Goal: Task Accomplishment & Management: Manage account settings

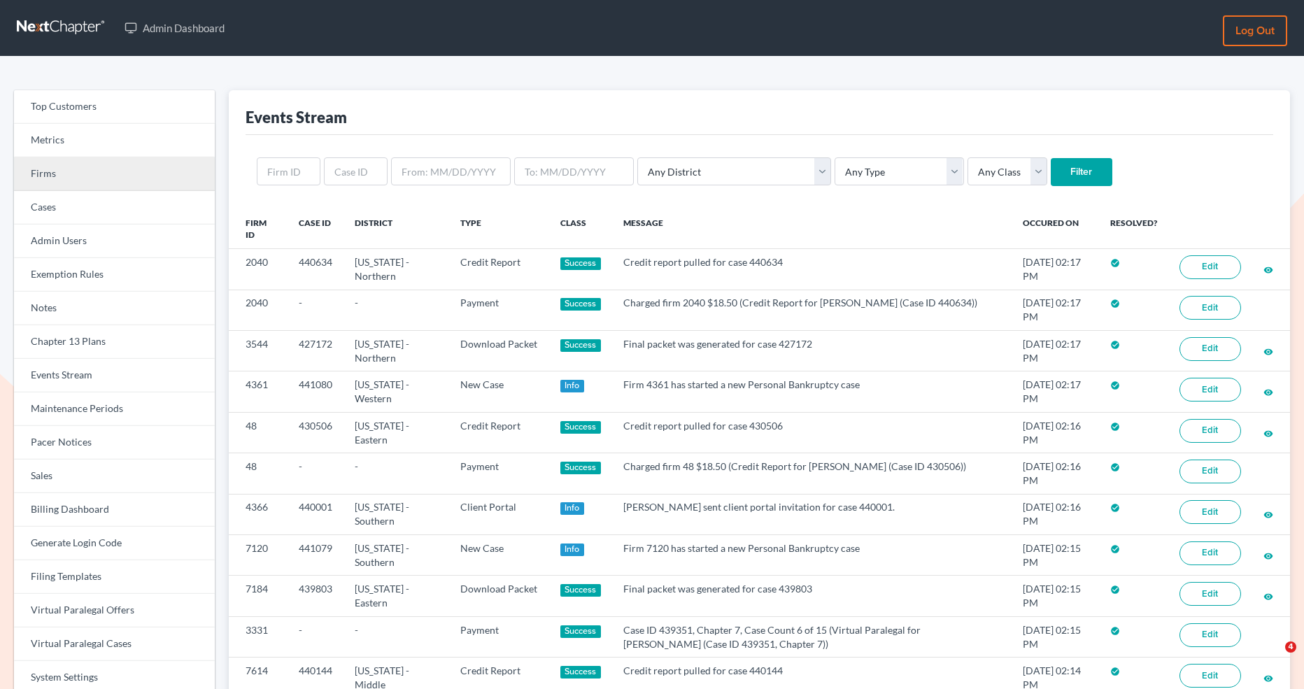
click at [111, 169] on link "Firms" at bounding box center [114, 174] width 201 height 34
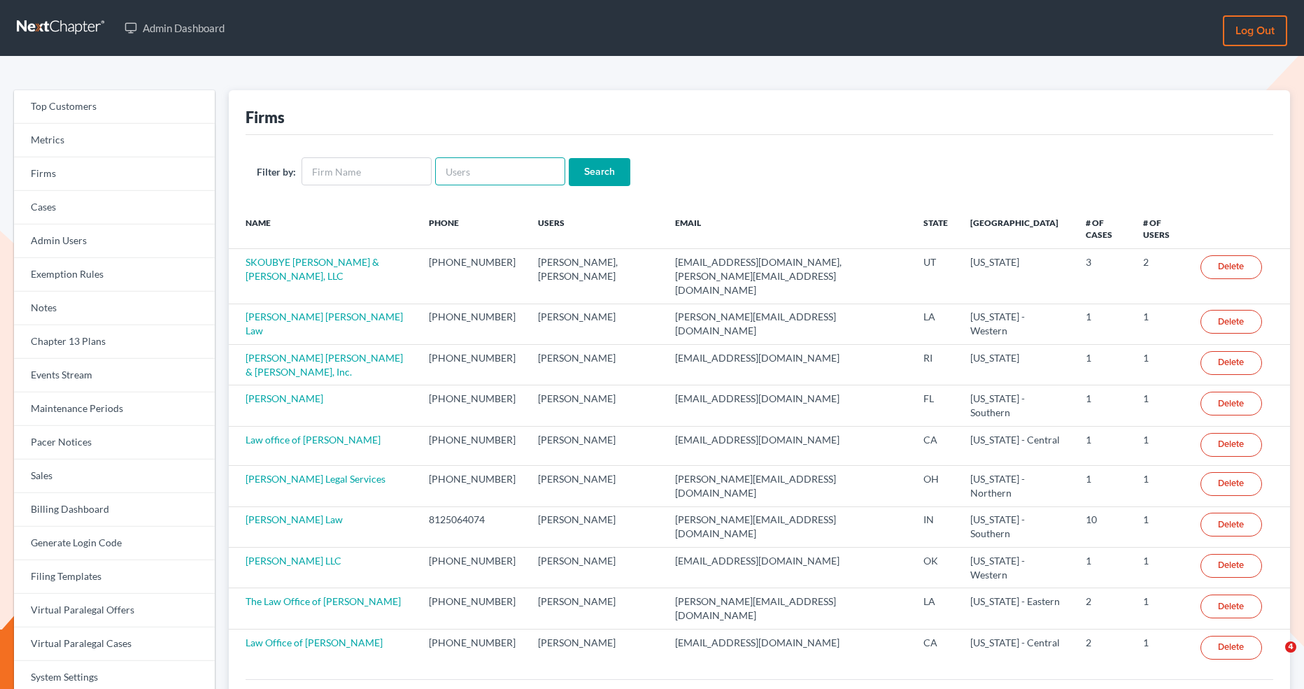
click at [477, 171] on input "text" at bounding box center [500, 171] width 130 height 28
paste input "rebecca@farmerwright.com"
type input "rebecca@farmerwright.com"
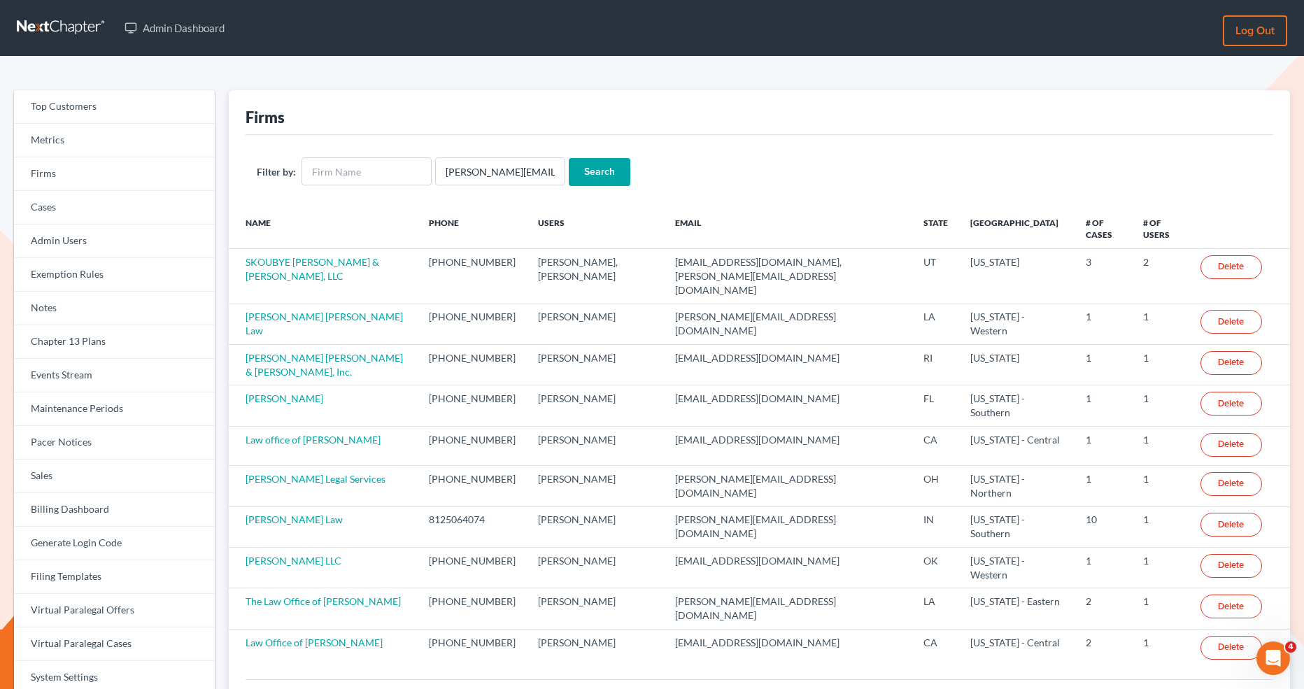
click at [588, 180] on input "Search" at bounding box center [600, 172] width 62 height 28
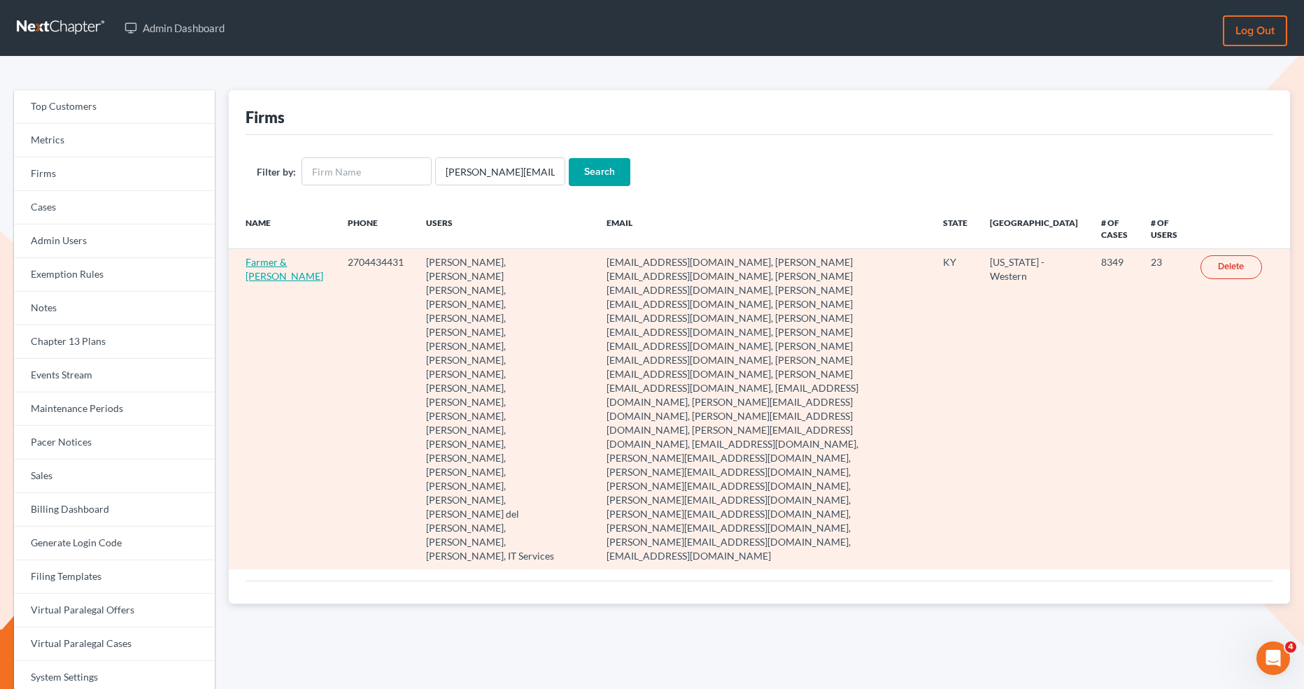
click at [263, 265] on link "Farmer & [PERSON_NAME]" at bounding box center [285, 269] width 78 height 26
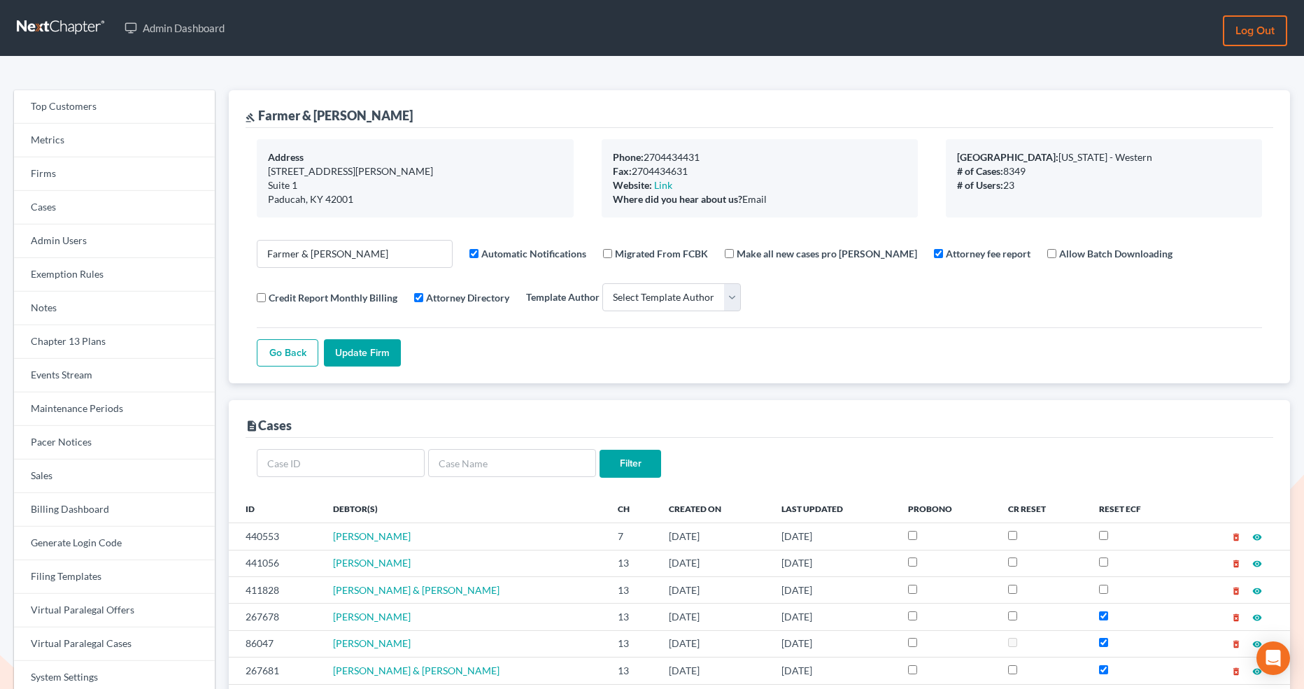
select select
click at [324, 452] on input "text" at bounding box center [341, 463] width 168 height 28
paste input "267678"
type input "267678"
click at [630, 462] on input "Filter" at bounding box center [631, 464] width 62 height 28
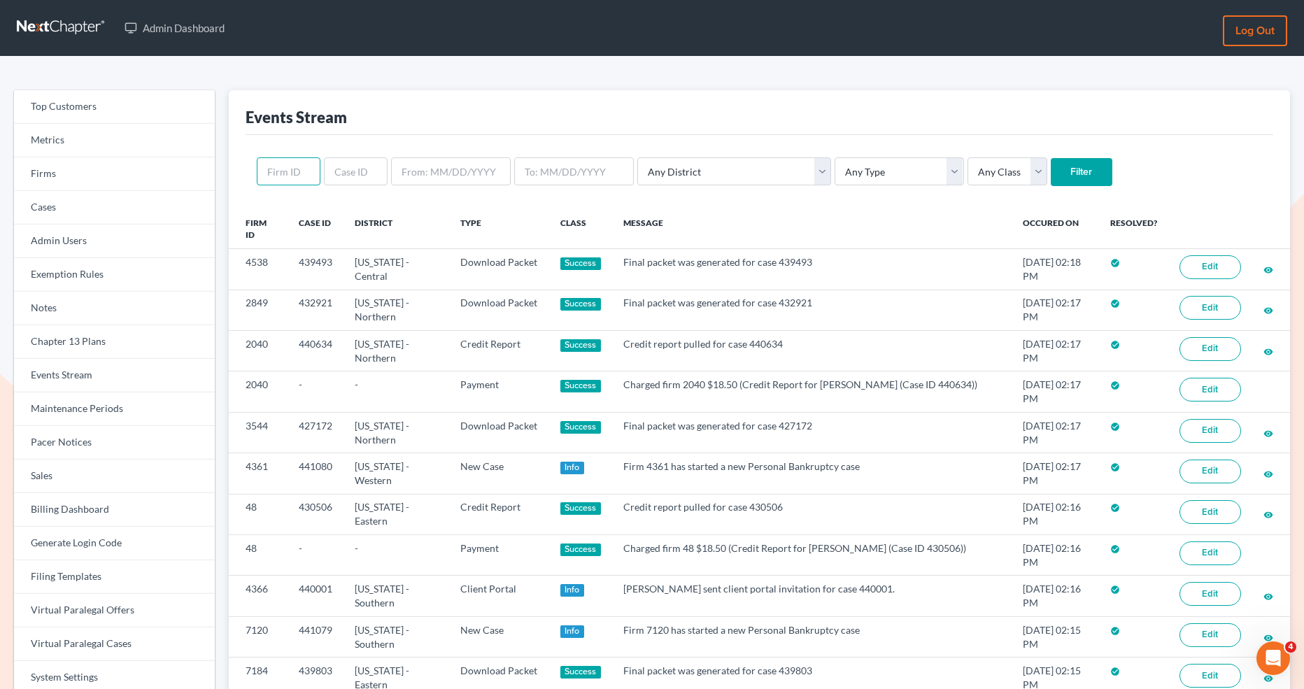
click at [306, 178] on input "text" at bounding box center [289, 171] width 64 height 28
paste input "1518"
type input "1518"
click at [1051, 180] on input "Filter" at bounding box center [1082, 172] width 62 height 28
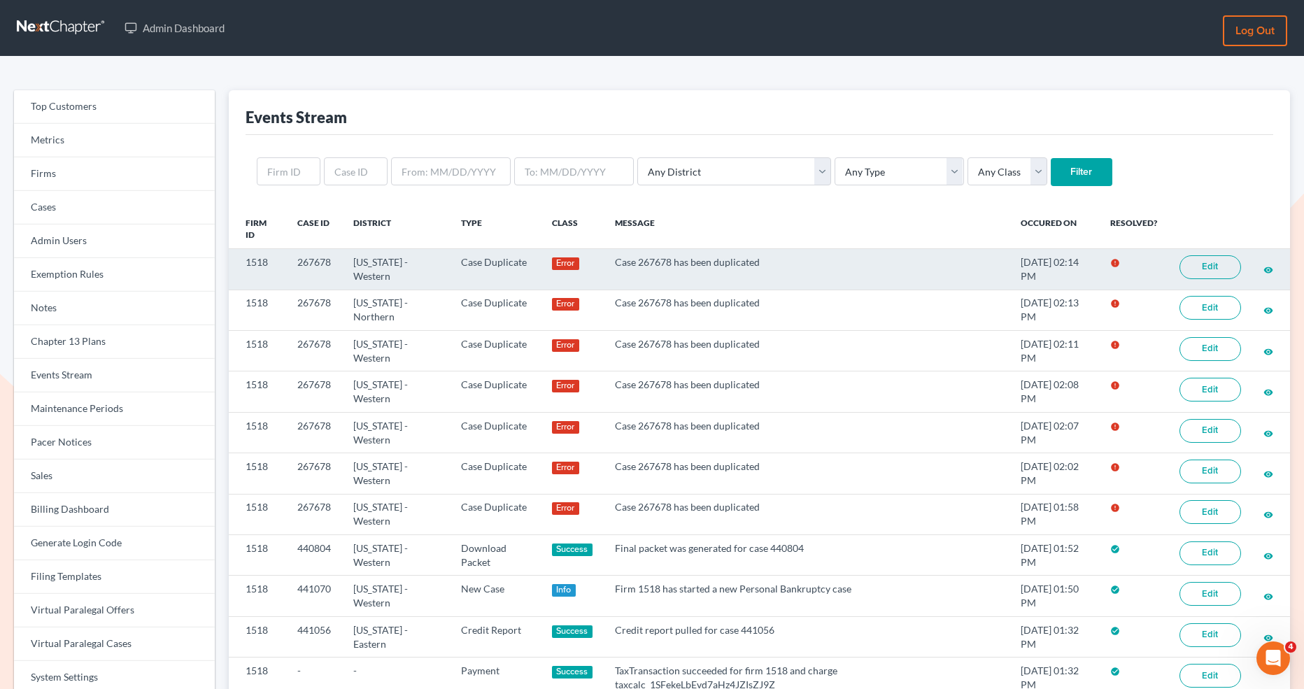
click at [1188, 269] on link "Edit" at bounding box center [1211, 267] width 62 height 24
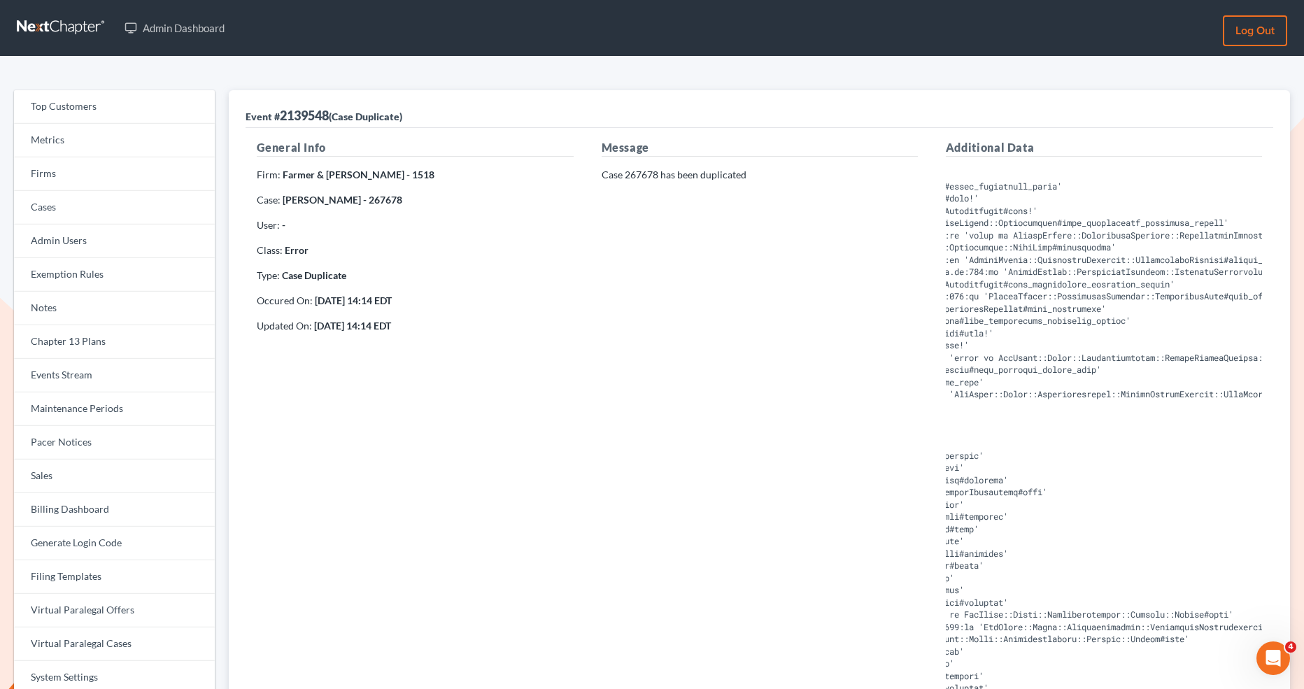
scroll to position [0, 634]
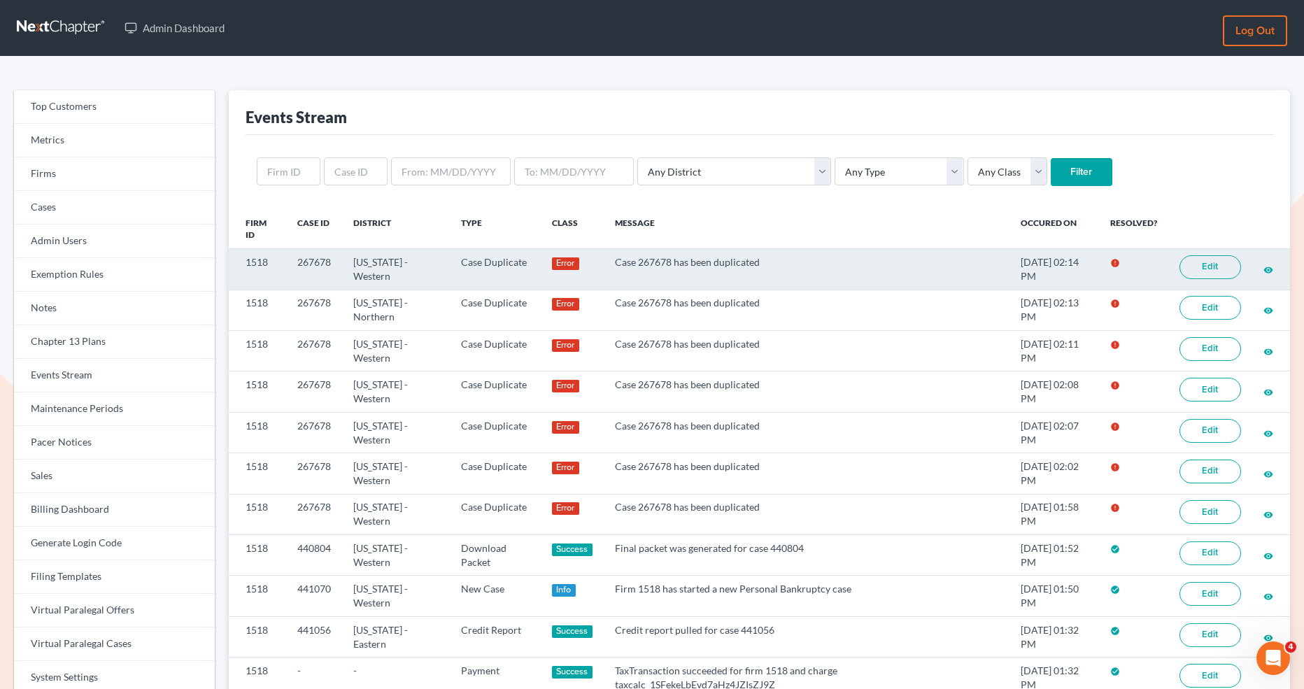
click at [1206, 262] on link "Edit" at bounding box center [1211, 267] width 62 height 24
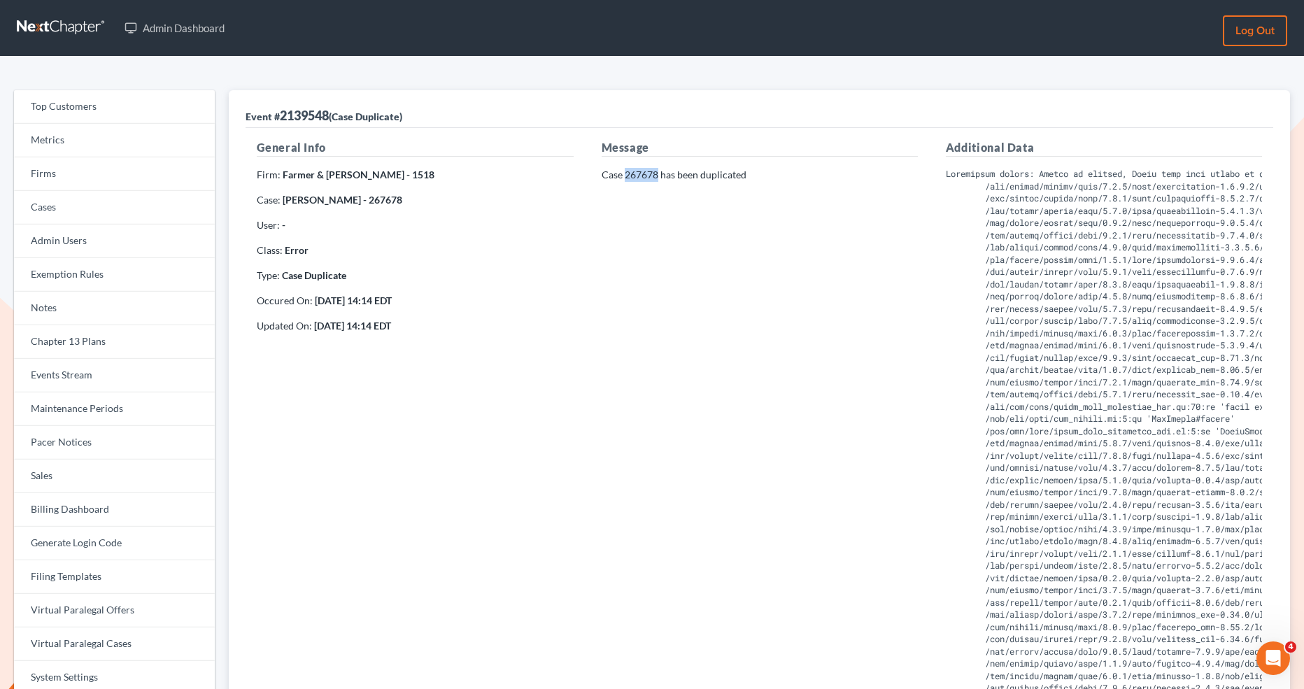
drag, startPoint x: 657, startPoint y: 173, endPoint x: 626, endPoint y: 174, distance: 31.5
click at [626, 174] on p "Case 267678 has been duplicated" at bounding box center [760, 175] width 316 height 14
copy p "267678"
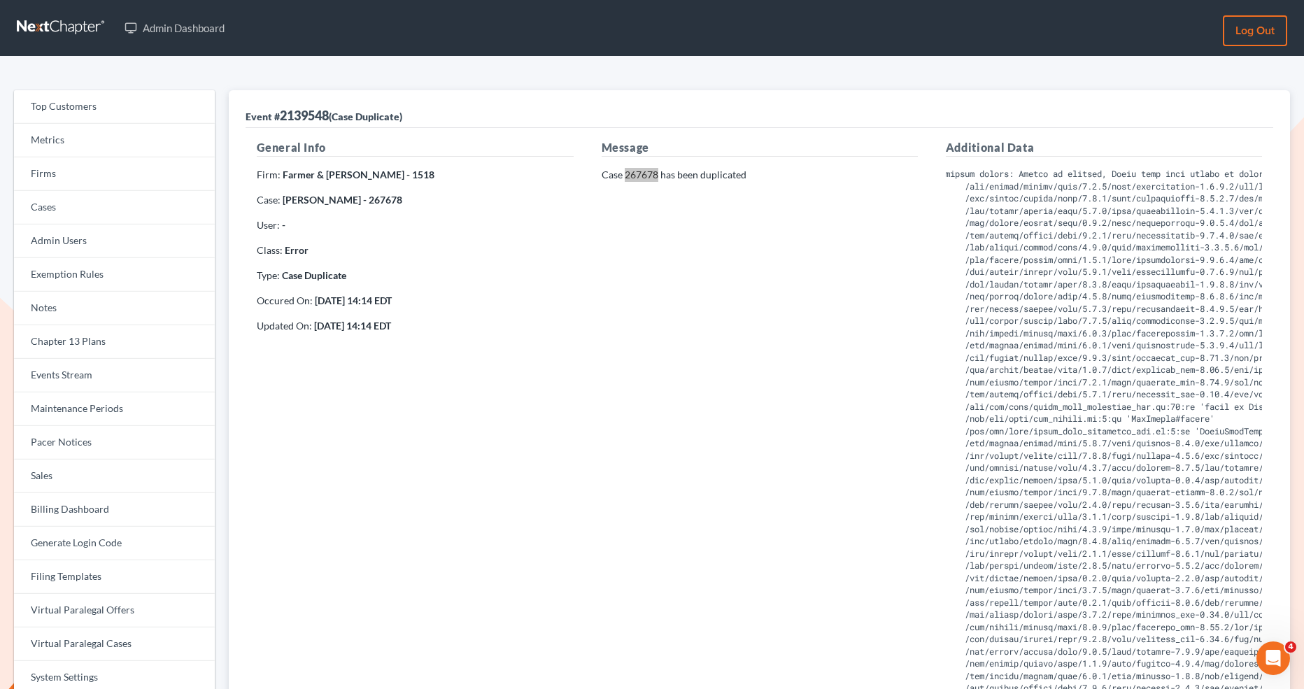
scroll to position [0, 17]
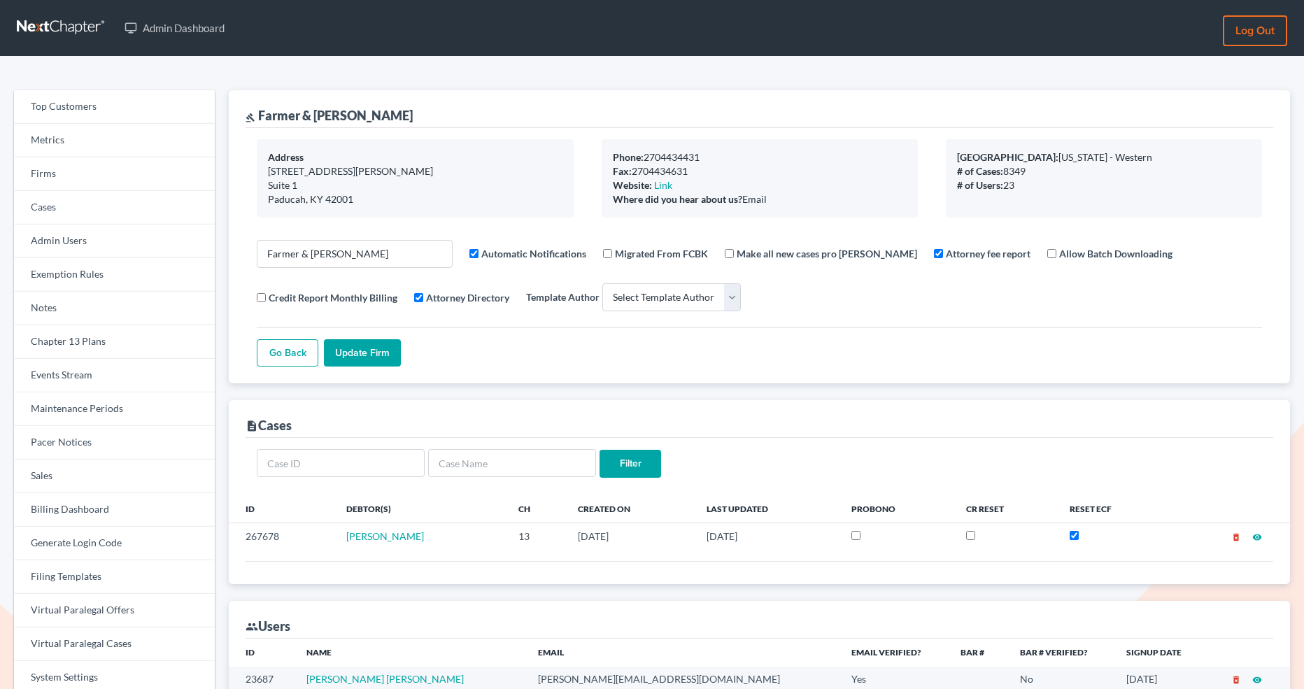
select select
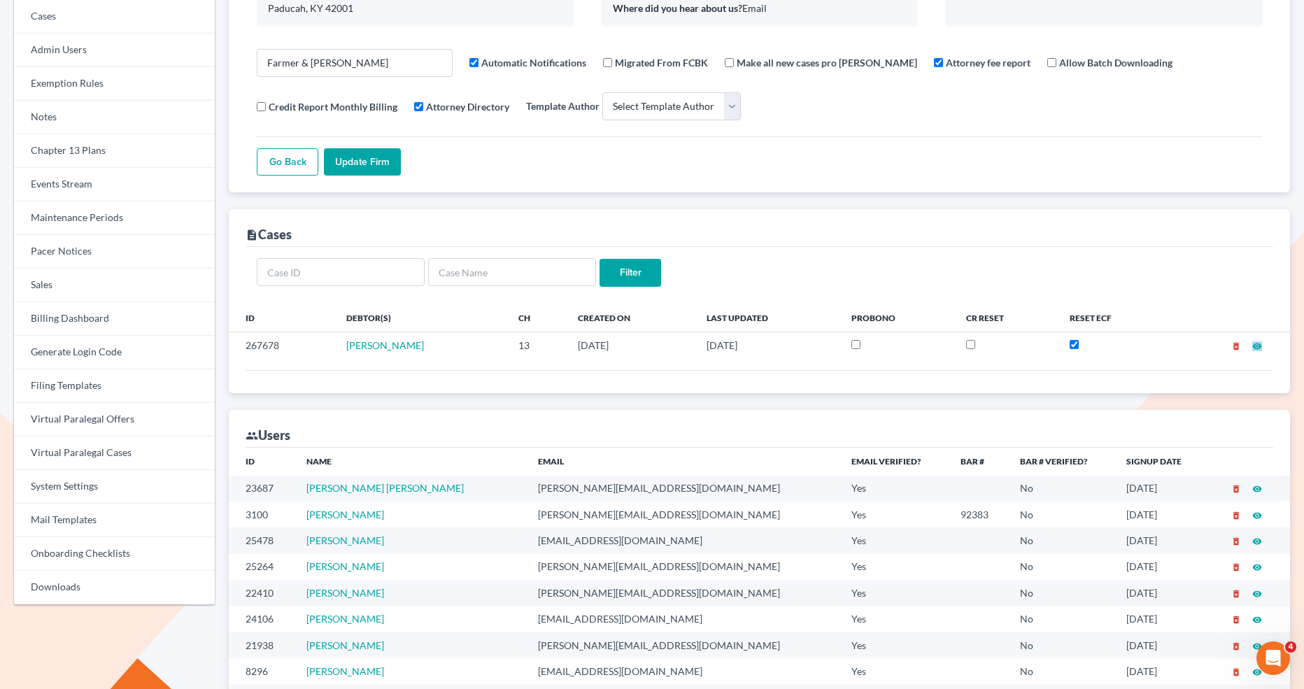
scroll to position [192, 0]
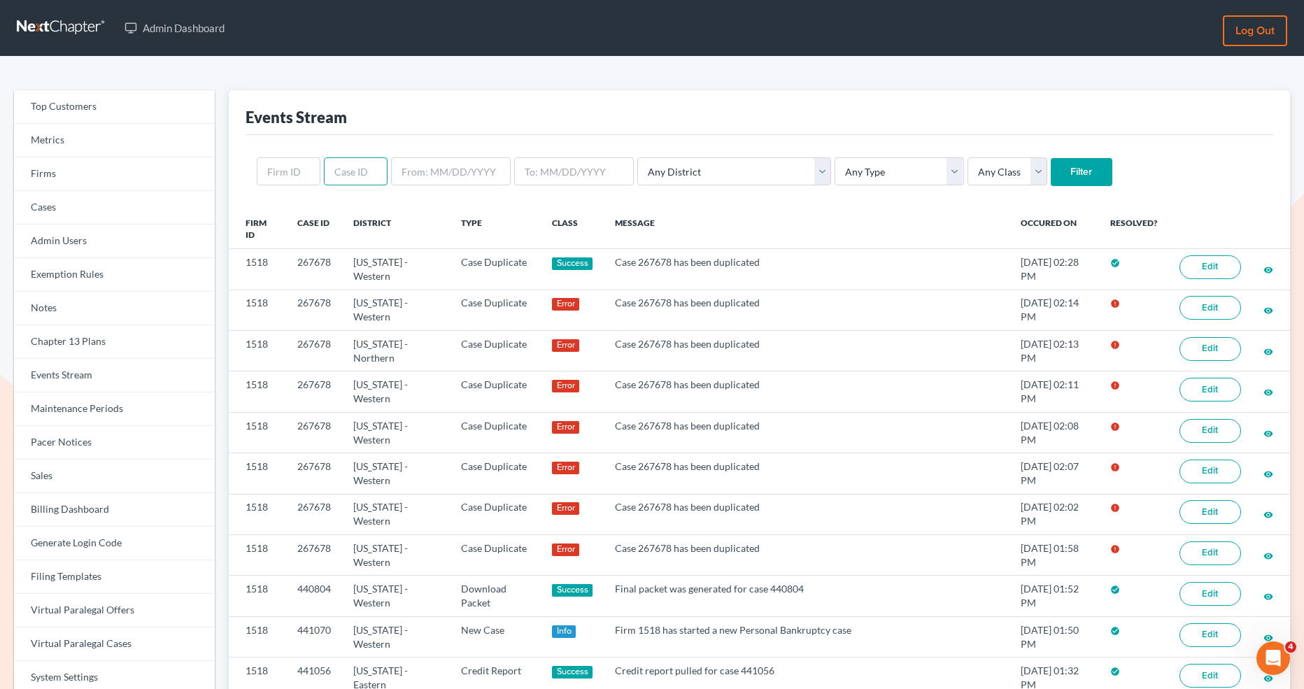
click at [344, 175] on input "text" at bounding box center [356, 171] width 64 height 28
paste input "438766"
type input "438766"
click at [1051, 169] on input "Filter" at bounding box center [1082, 172] width 62 height 28
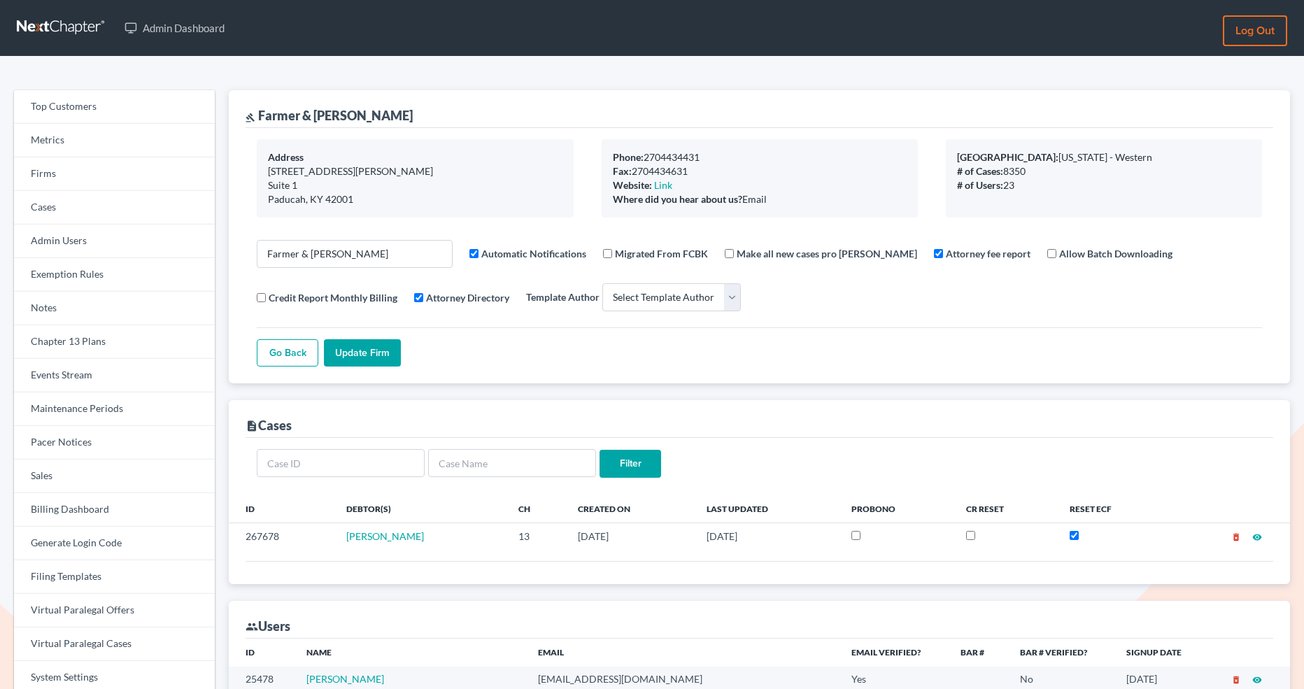
select select
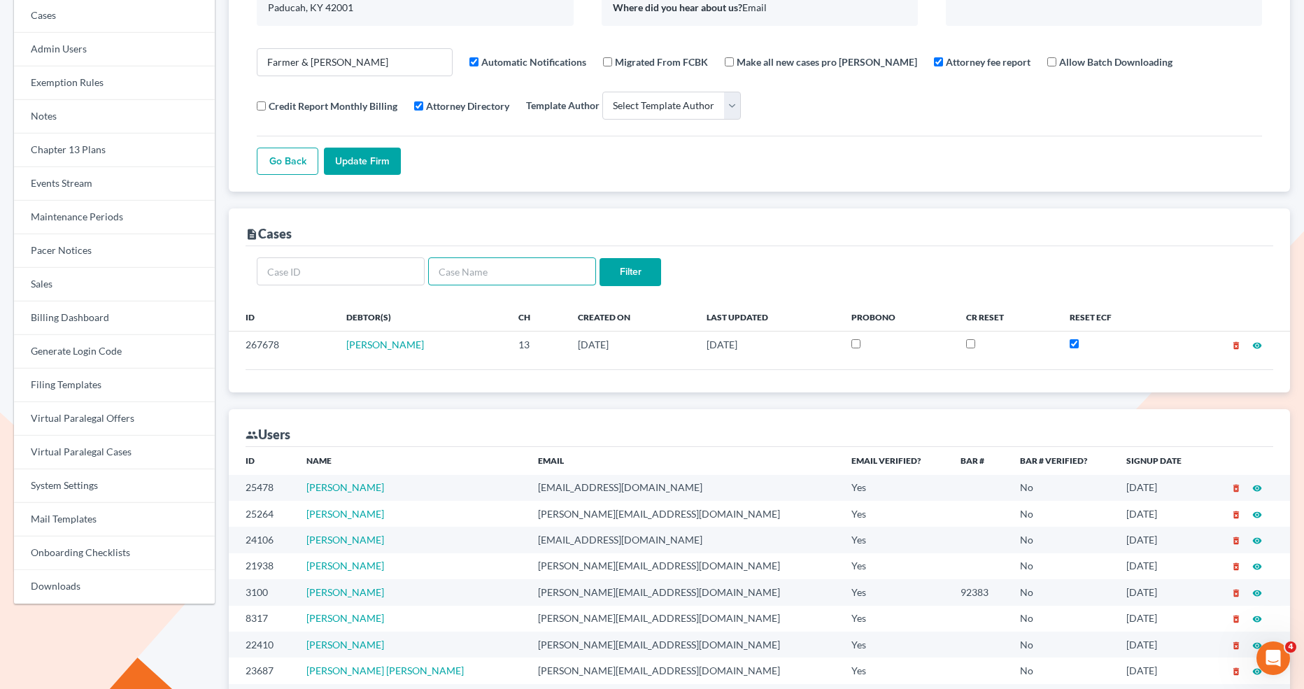
click at [488, 276] on input "text" at bounding box center [512, 272] width 168 height 28
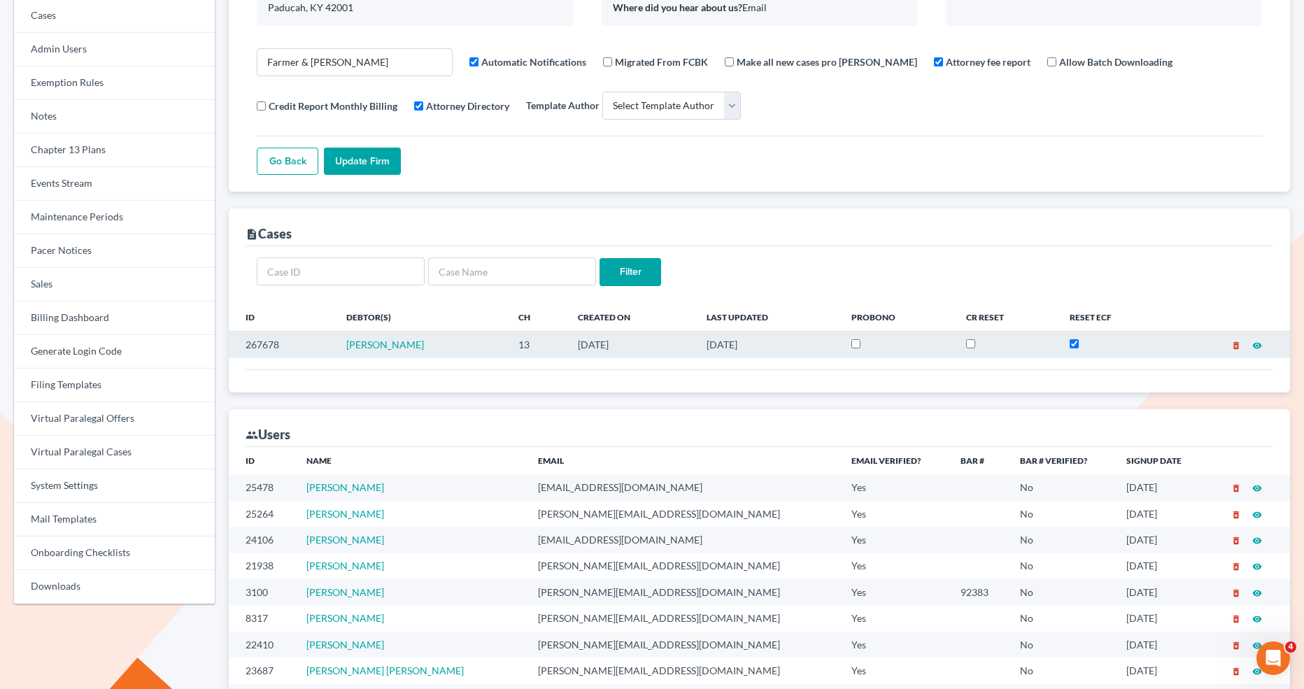
click at [292, 337] on td "267678" at bounding box center [282, 345] width 106 height 27
drag, startPoint x: 449, startPoint y: 343, endPoint x: 331, endPoint y: 330, distance: 118.3
click at [331, 332] on tr "267678 Michelle Purefide 13 07/18/2022 10/07/2025 delete_forever visibility" at bounding box center [760, 345] width 1062 height 27
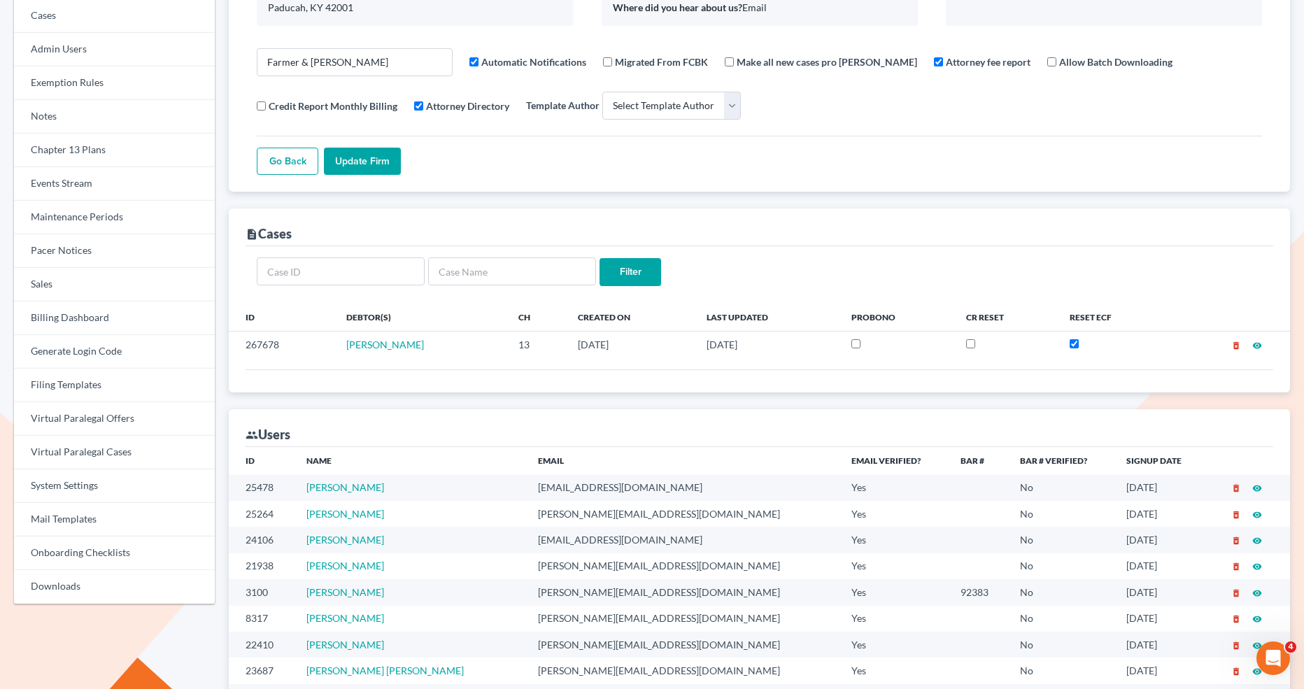
click at [507, 234] on div "description Cases" at bounding box center [760, 228] width 1028 height 38
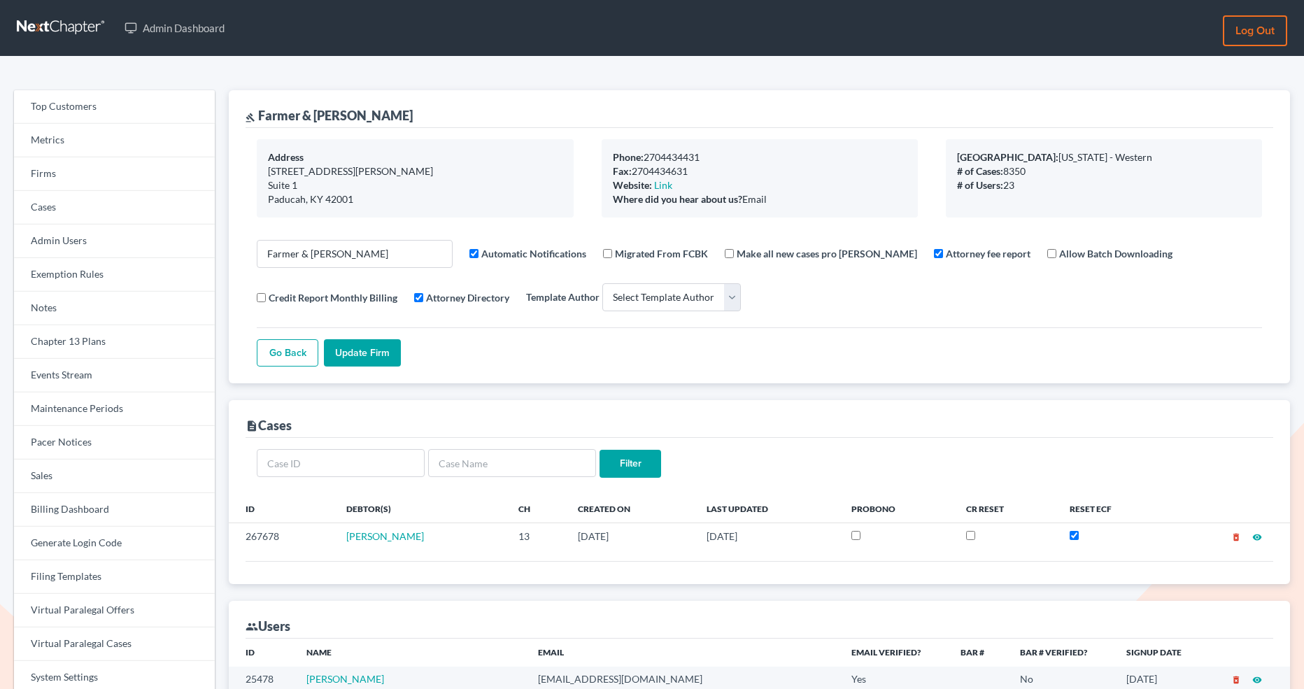
select select
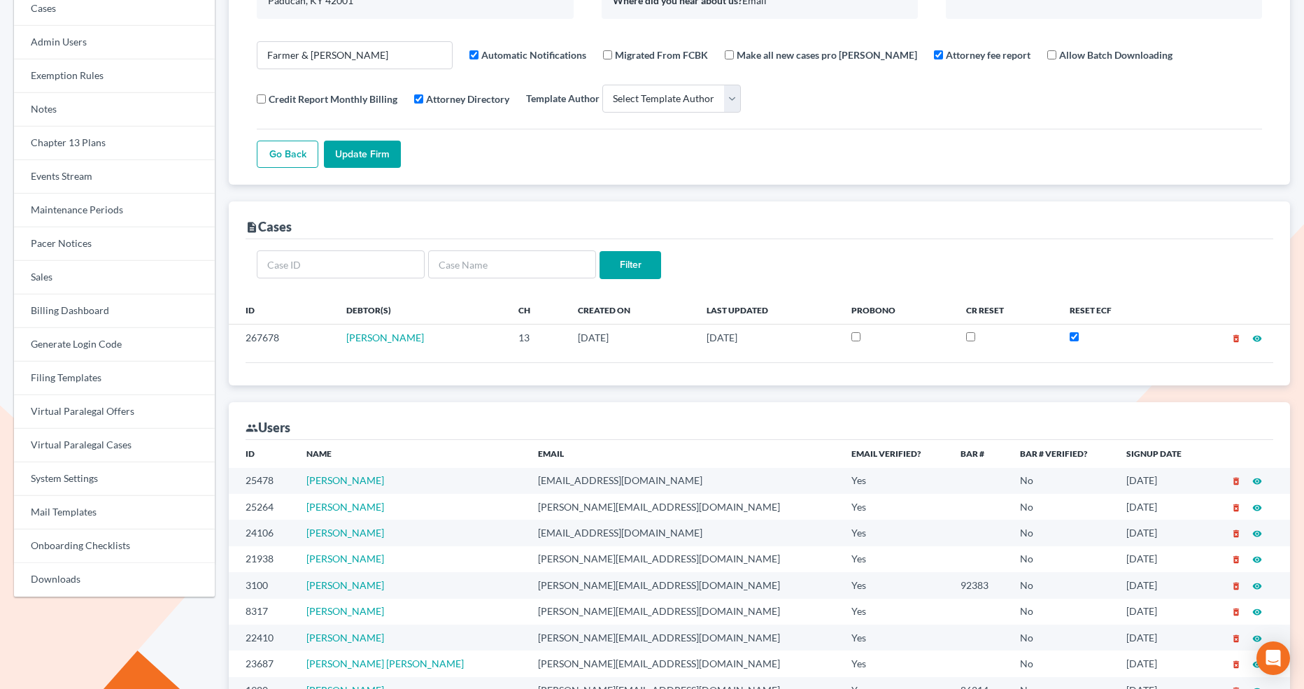
scroll to position [192, 0]
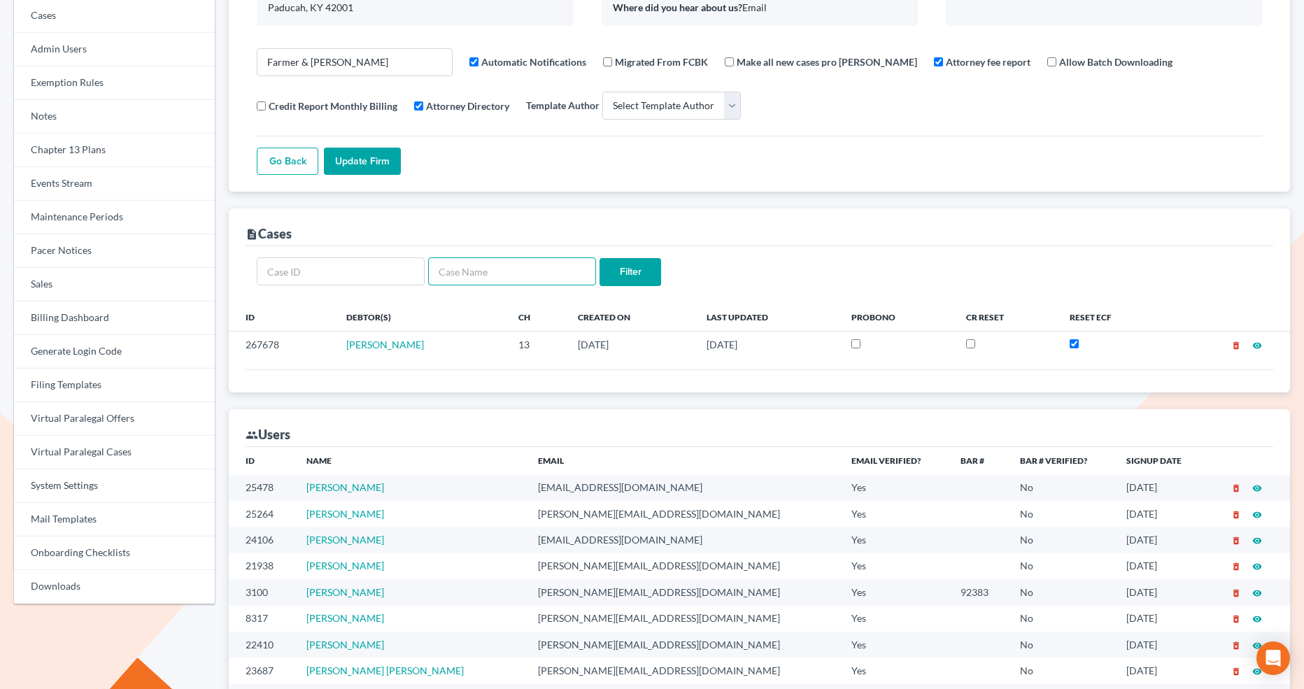
click at [445, 268] on input "text" at bounding box center [512, 272] width 168 height 28
click at [600, 258] on input "Filter" at bounding box center [631, 272] width 62 height 28
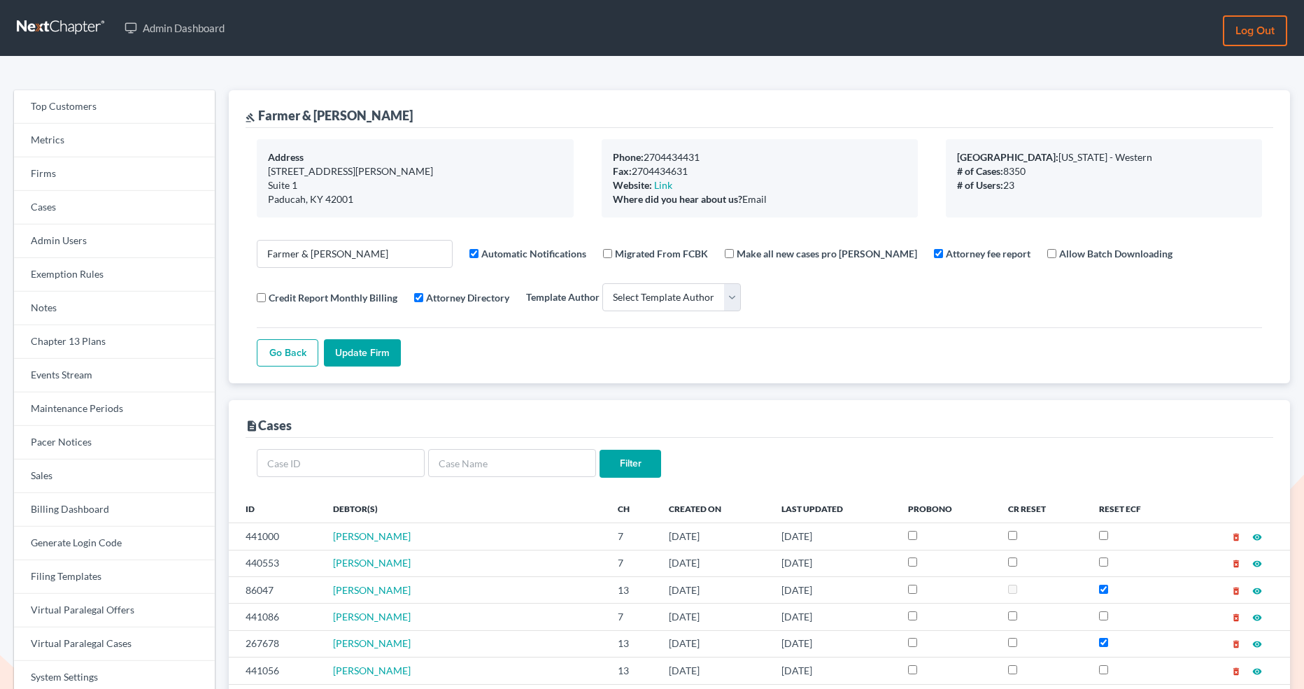
select select
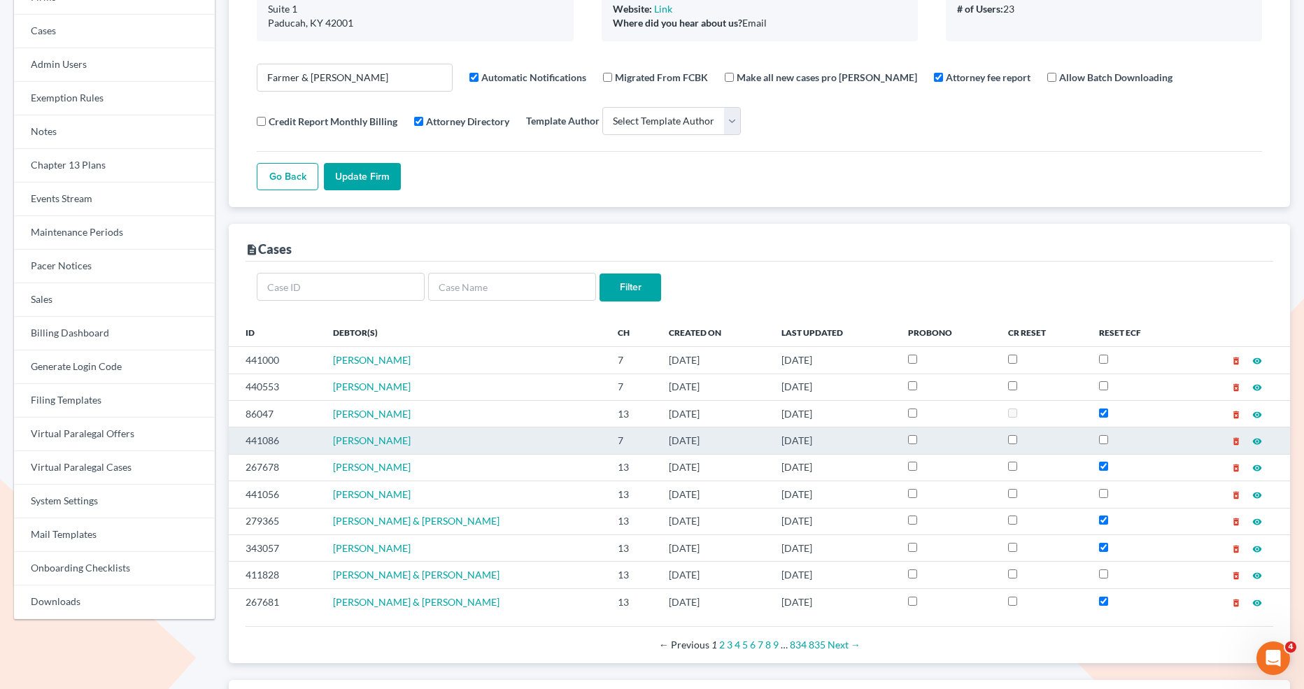
scroll to position [180, 0]
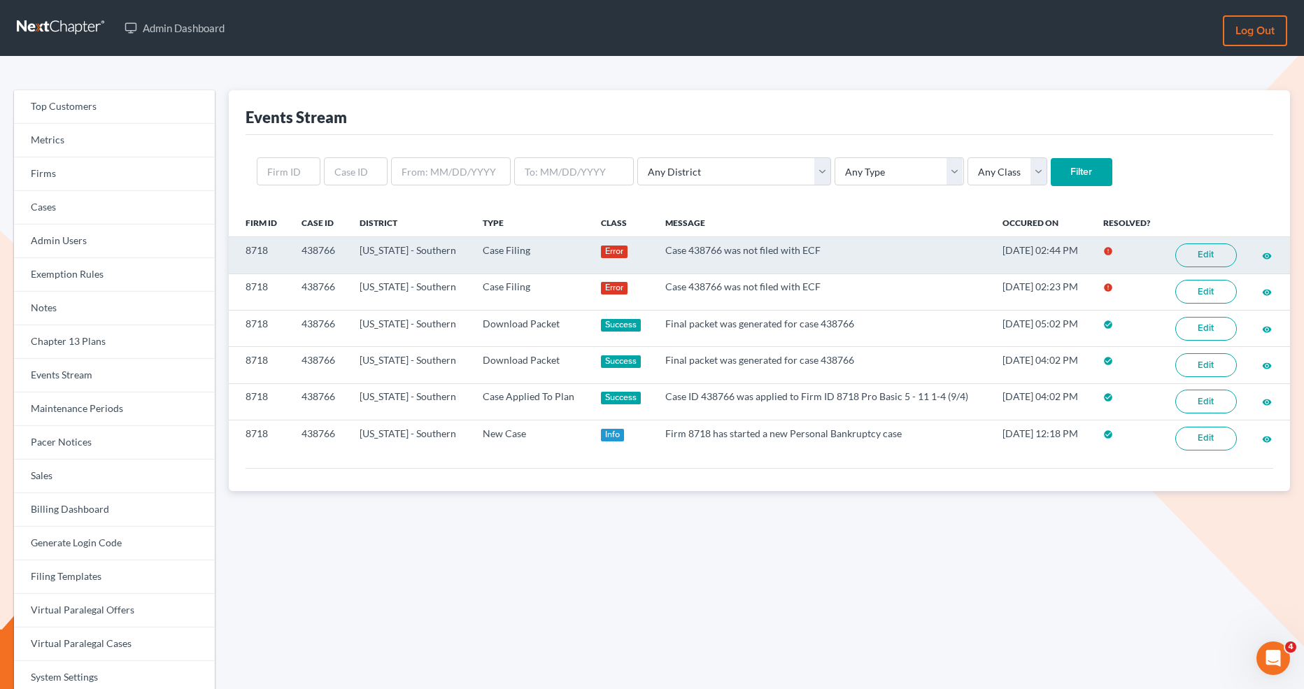
click at [1196, 255] on link "Edit" at bounding box center [1207, 256] width 62 height 24
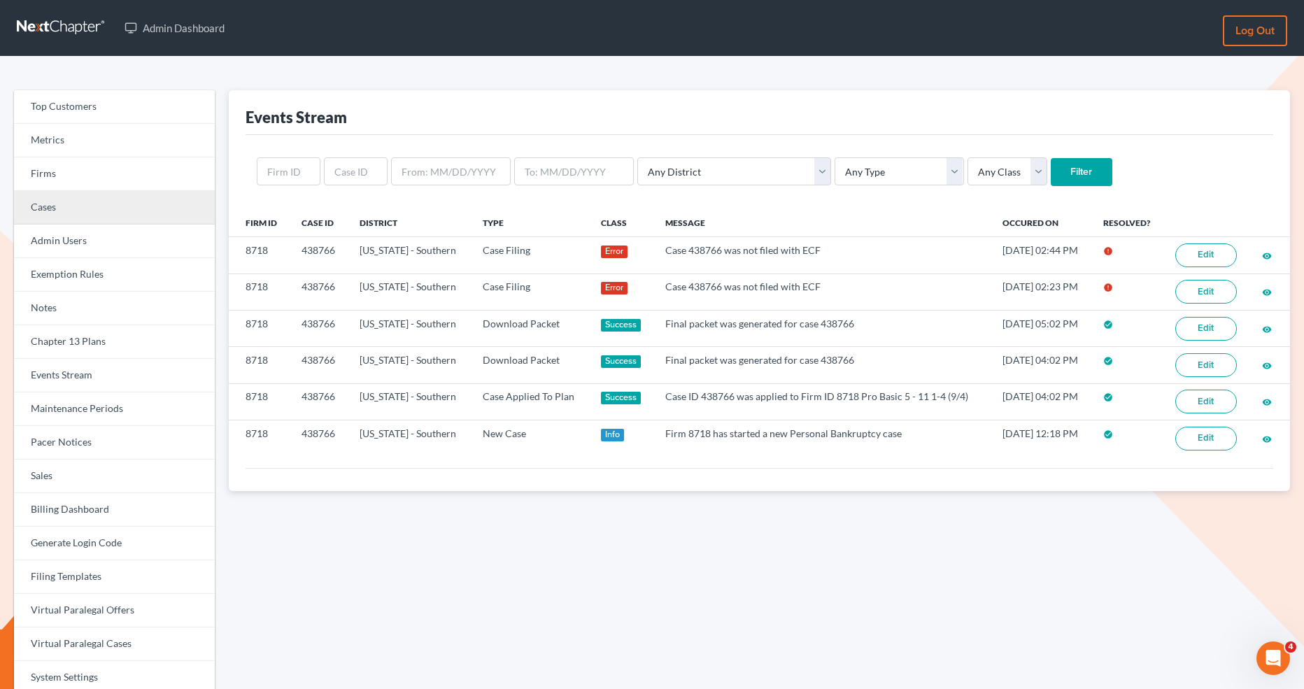
click at [143, 192] on link "Cases" at bounding box center [114, 208] width 201 height 34
click at [143, 176] on link "Firms" at bounding box center [114, 174] width 201 height 34
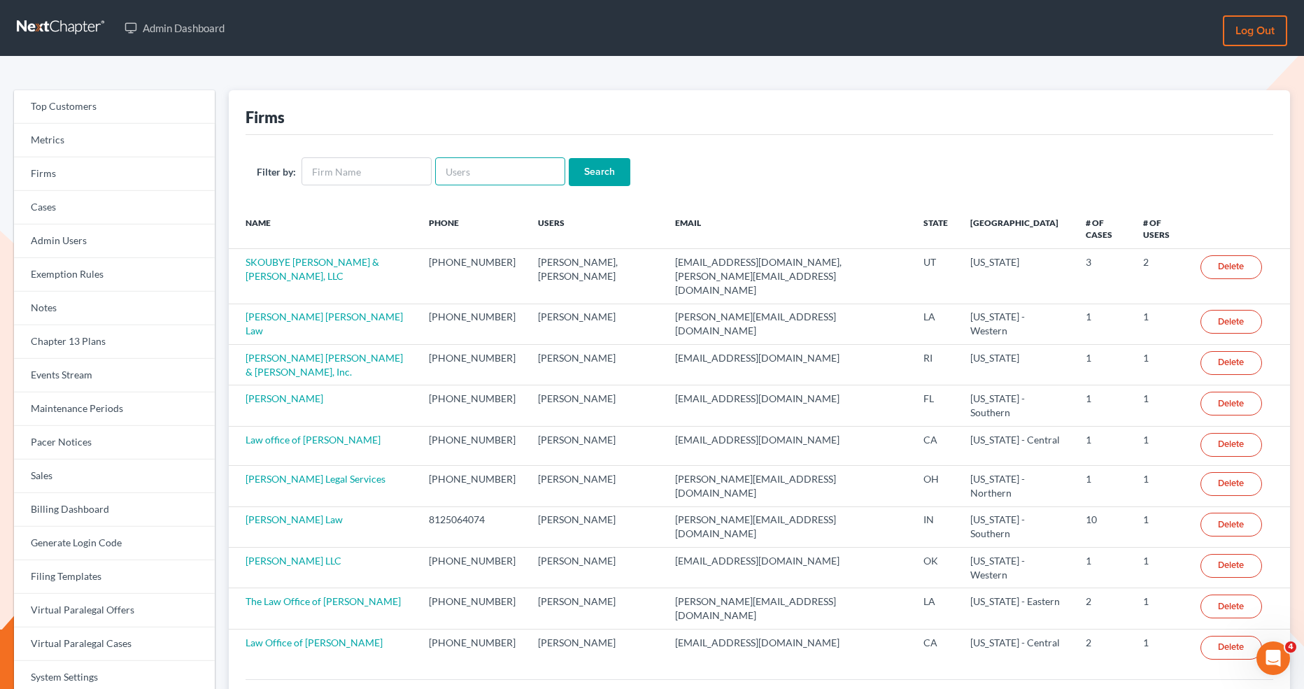
click at [453, 173] on input "text" at bounding box center [500, 171] width 130 height 28
type input "[PERSON_NAME]"
click at [569, 158] on input "Search" at bounding box center [600, 172] width 62 height 28
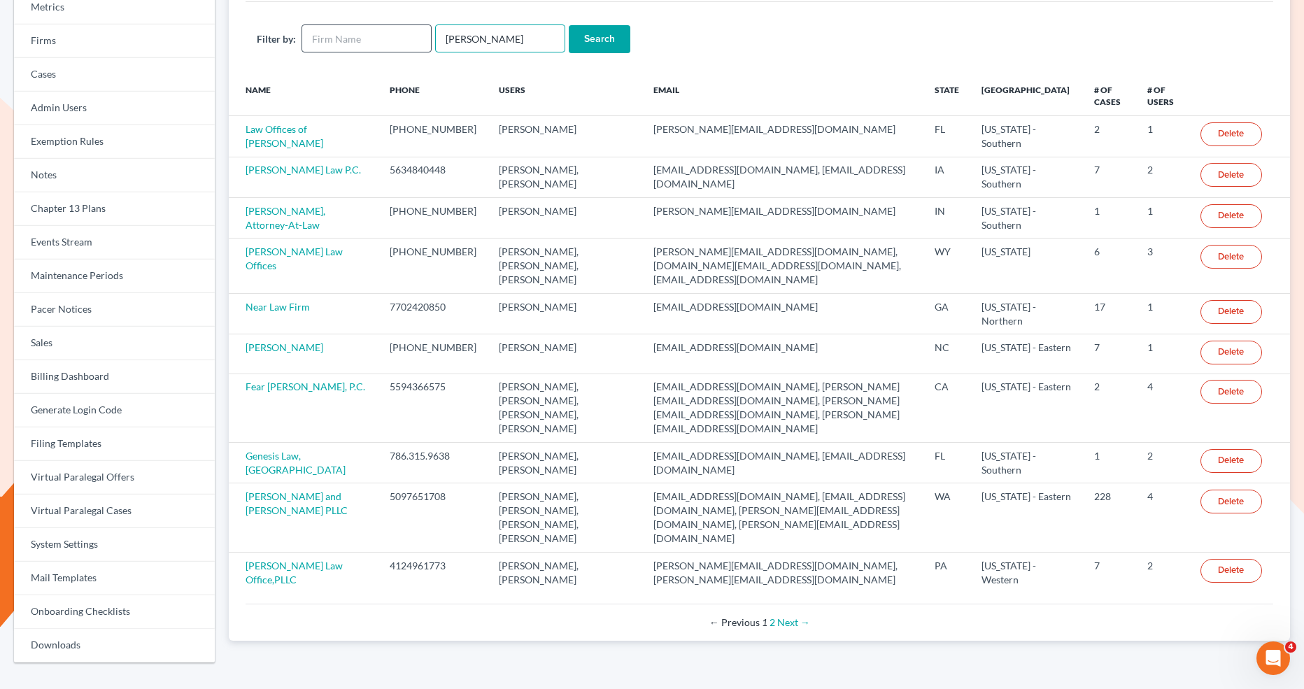
drag, startPoint x: 470, startPoint y: 41, endPoint x: 416, endPoint y: 40, distance: 54.6
click at [416, 41] on form "Filter by: earl Search" at bounding box center [760, 38] width 1006 height 29
paste input "gillian@bellsouth.net"
type input "egillian@bellsouth.net"
click at [619, 36] on input "Search" at bounding box center [600, 39] width 62 height 28
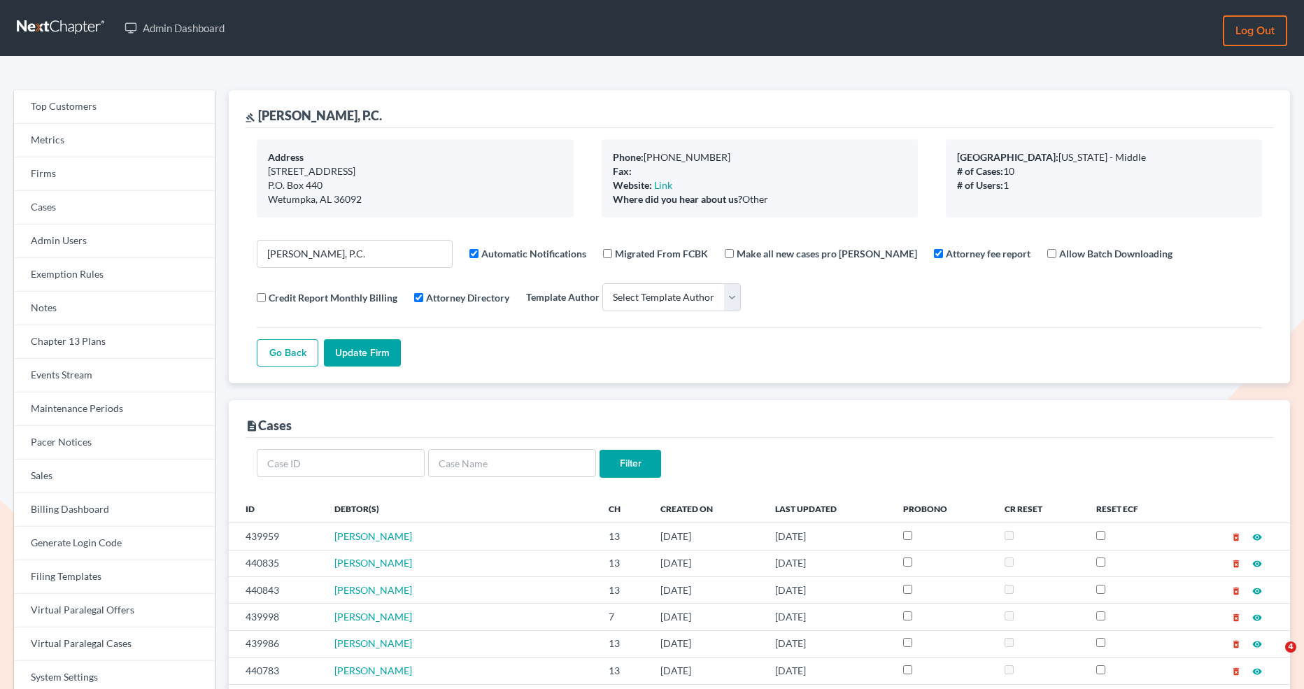
select select
click at [106, 175] on link "Firms" at bounding box center [114, 174] width 201 height 34
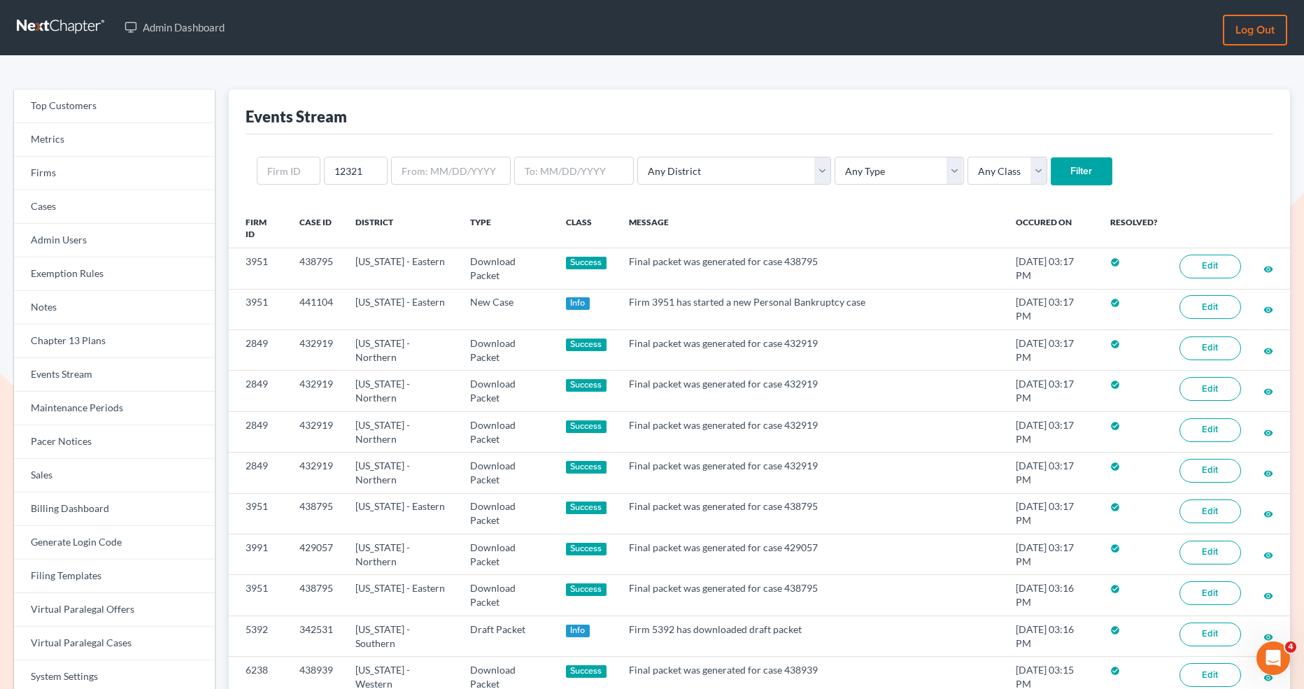
type input "12321"
click at [1051, 175] on input "Filter" at bounding box center [1082, 171] width 62 height 28
drag, startPoint x: 376, startPoint y: 178, endPoint x: 324, endPoint y: 176, distance: 51.9
click at [324, 176] on input "12321" at bounding box center [356, 171] width 64 height 28
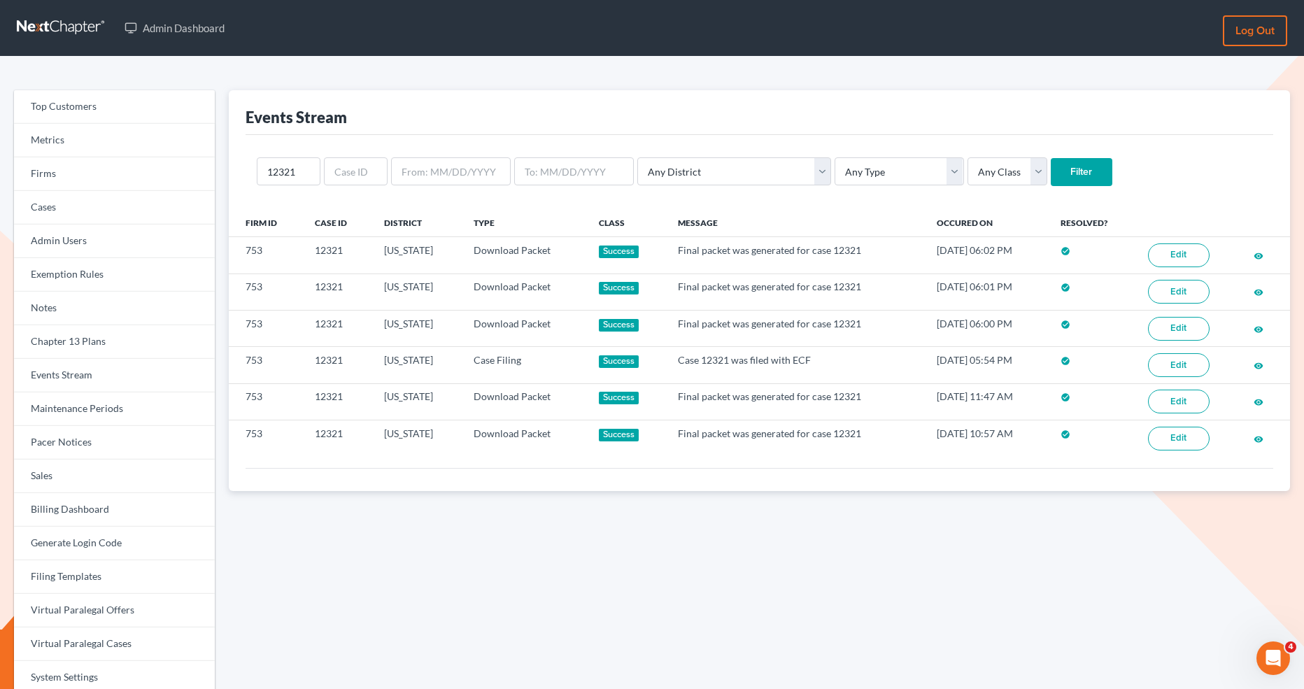
type input "12321"
click at [1051, 176] on input "Filter" at bounding box center [1082, 172] width 62 height 28
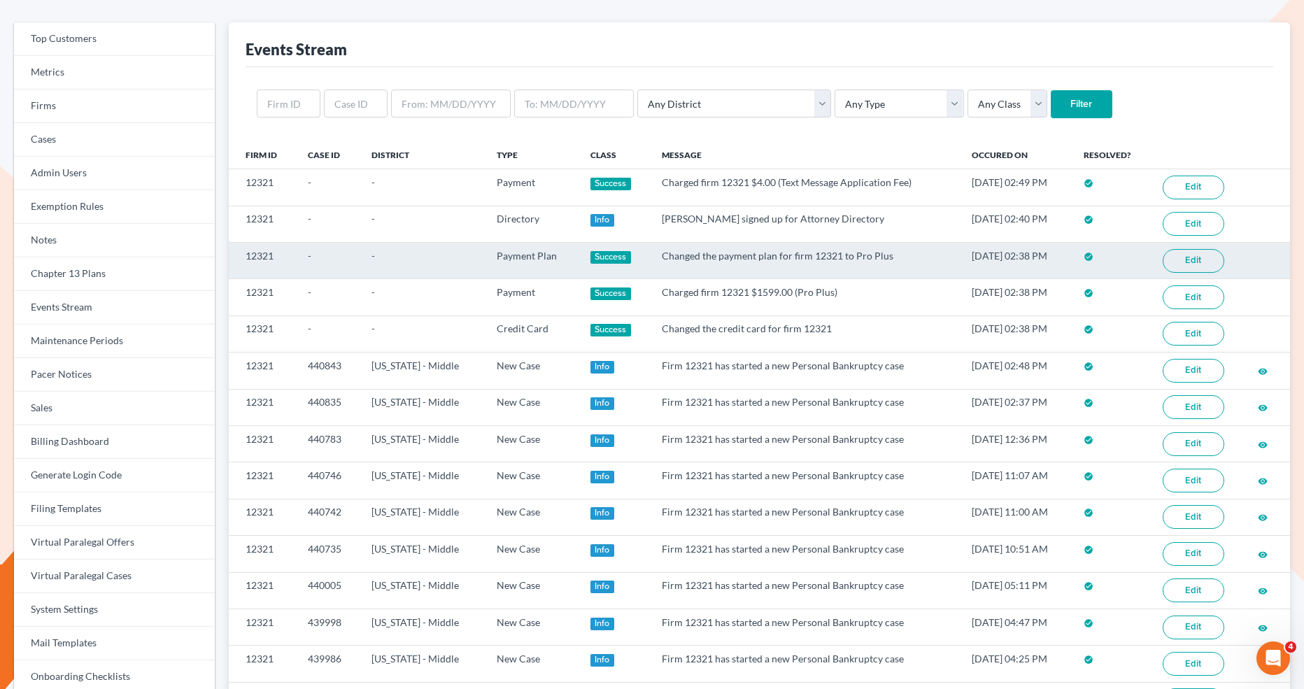
scroll to position [90, 0]
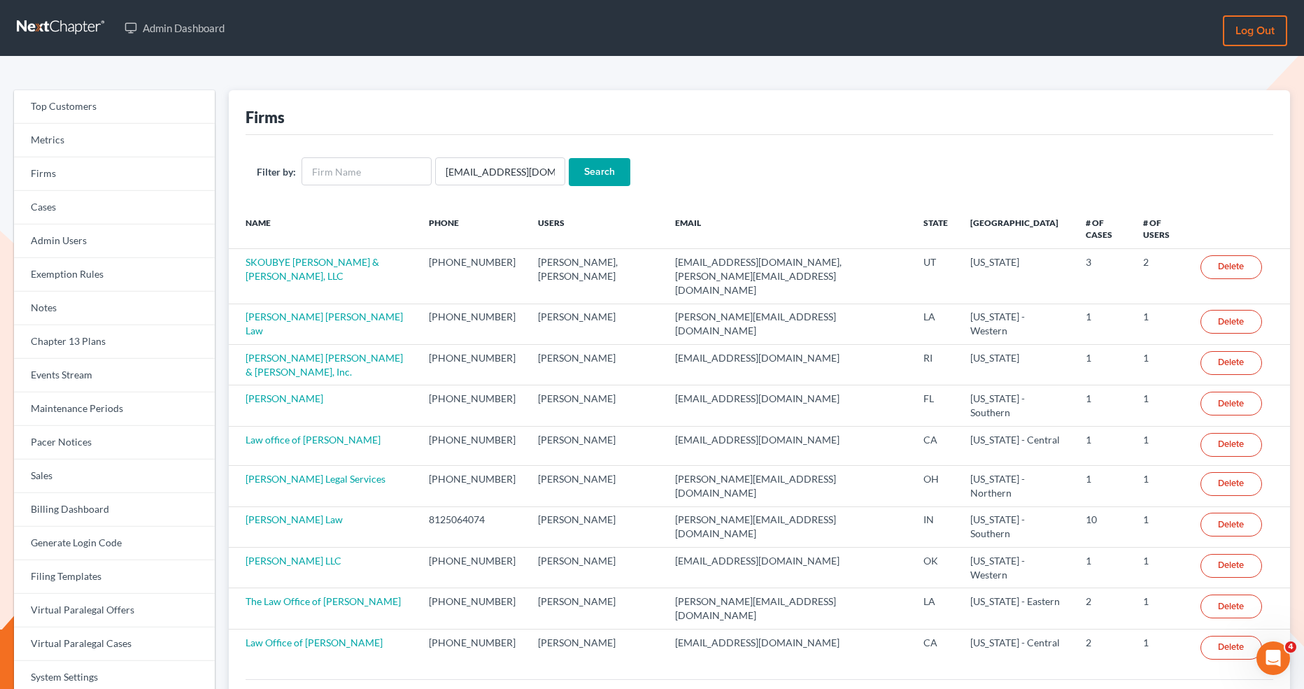
scroll to position [0, 1]
type input "[EMAIL_ADDRESS][DOMAIN_NAME]"
click at [614, 172] on input "Search" at bounding box center [600, 172] width 62 height 28
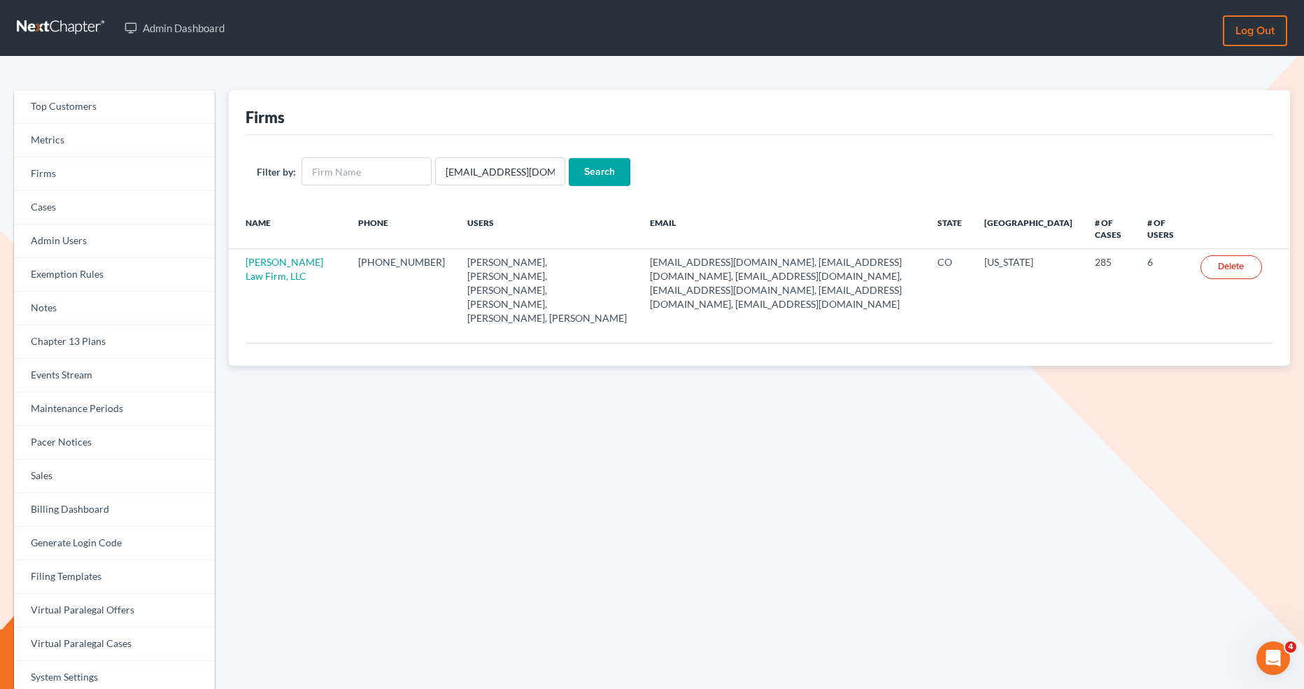
click at [268, 262] on link "[PERSON_NAME] Law Firm, LLC" at bounding box center [285, 269] width 78 height 26
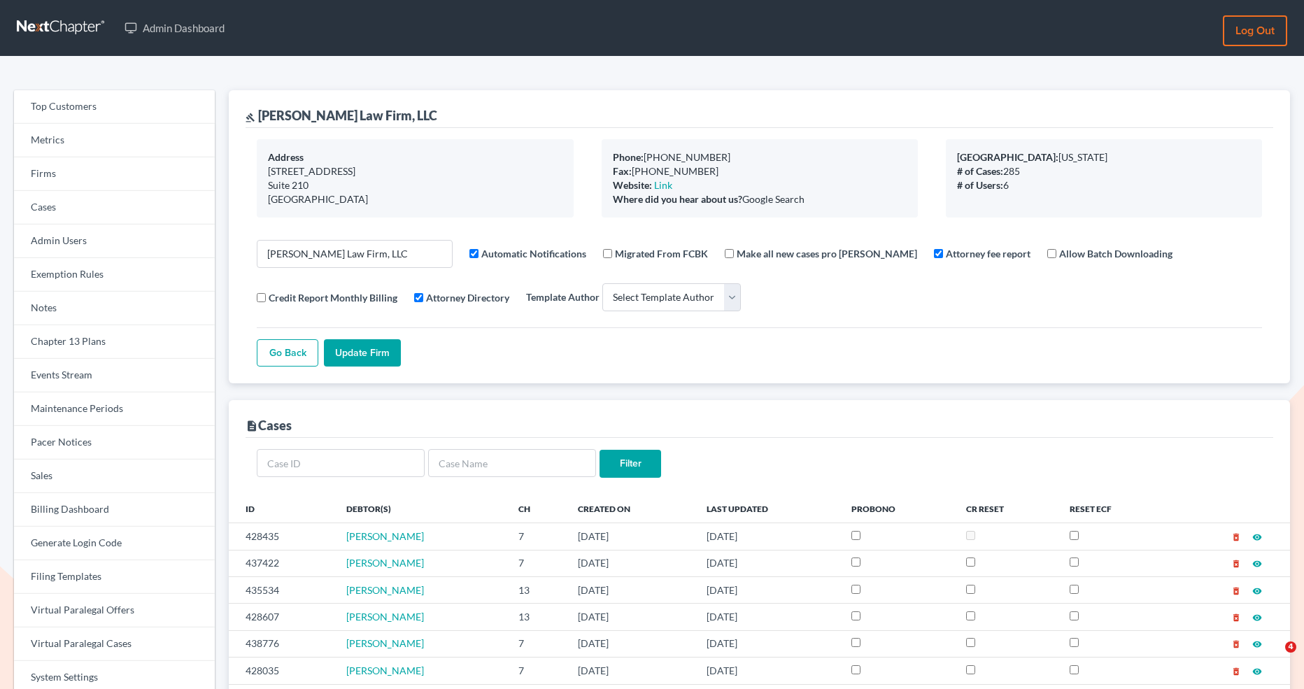
select select
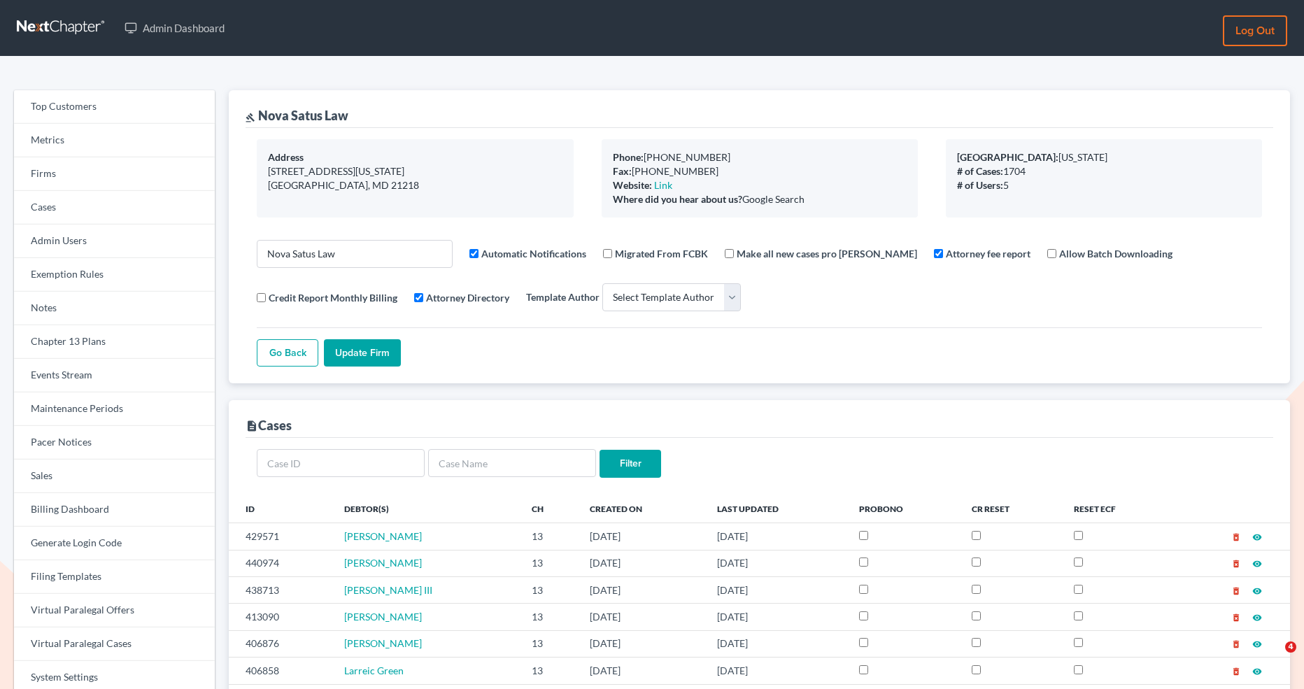
select select
